Goal: Task Accomplishment & Management: Use online tool/utility

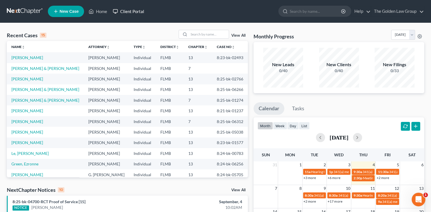
click at [139, 13] on link "Client Portal" at bounding box center [128, 11] width 37 height 10
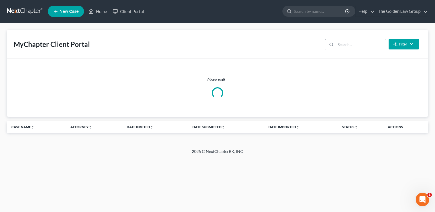
click at [322, 11] on input "search" at bounding box center [320, 11] width 52 height 11
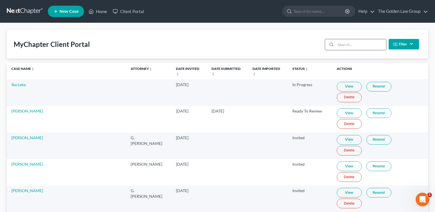
click at [349, 46] on input "search" at bounding box center [361, 44] width 50 height 11
click at [348, 46] on input "search" at bounding box center [361, 44] width 50 height 11
click at [348, 44] on input "search" at bounding box center [356, 44] width 50 height 11
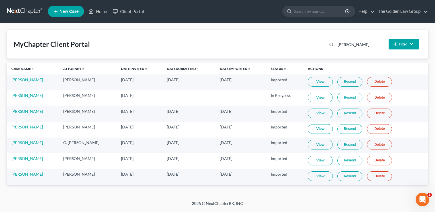
click at [314, 127] on link "View" at bounding box center [320, 129] width 25 height 10
click at [346, 44] on input "[PERSON_NAME]" at bounding box center [361, 44] width 50 height 11
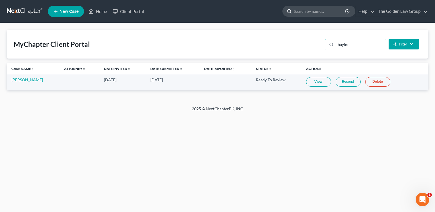
type input "baylor"
click at [343, 78] on link "Resend" at bounding box center [348, 82] width 25 height 10
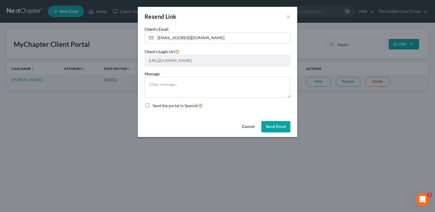
click at [276, 127] on button "Send Email" at bounding box center [275, 126] width 29 height 11
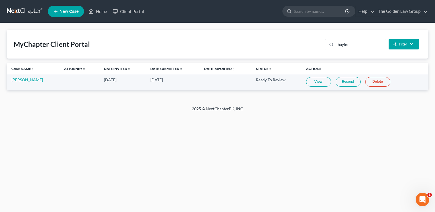
click at [343, 84] on link "Resend" at bounding box center [348, 82] width 25 height 10
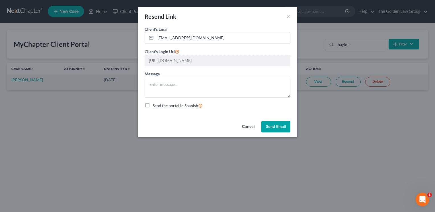
click at [279, 125] on button "Send Email" at bounding box center [275, 126] width 29 height 11
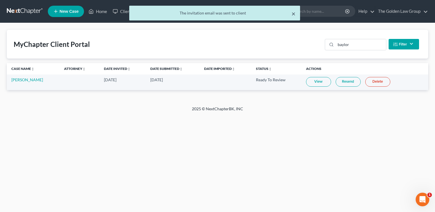
click at [293, 15] on button "×" at bounding box center [293, 13] width 4 height 7
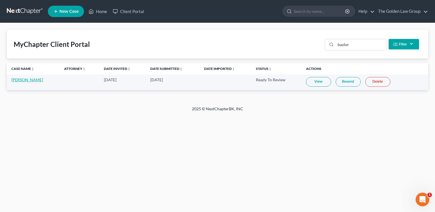
click at [22, 82] on link "[PERSON_NAME]" at bounding box center [27, 79] width 32 height 5
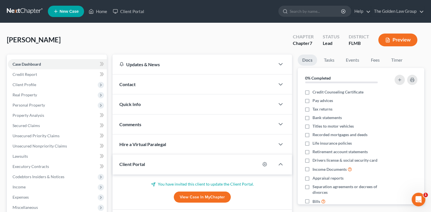
scroll to position [1, 0]
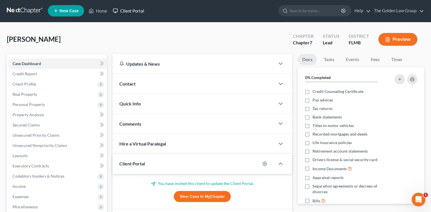
click at [119, 9] on link "Client Portal" at bounding box center [128, 11] width 37 height 10
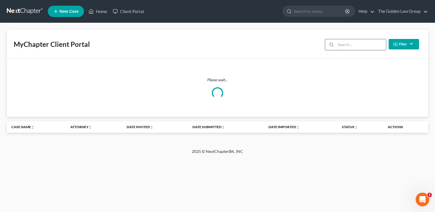
click at [370, 46] on input "search" at bounding box center [361, 44] width 50 height 11
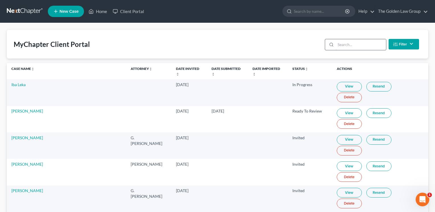
click at [345, 43] on input "search" at bounding box center [361, 44] width 50 height 11
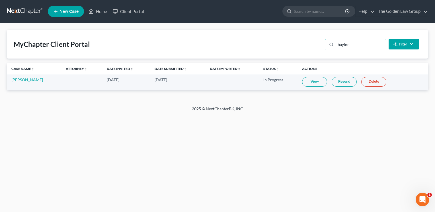
type input "baylor"
click at [315, 85] on link "View" at bounding box center [314, 82] width 25 height 10
